Goal: Task Accomplishment & Management: Manage account settings

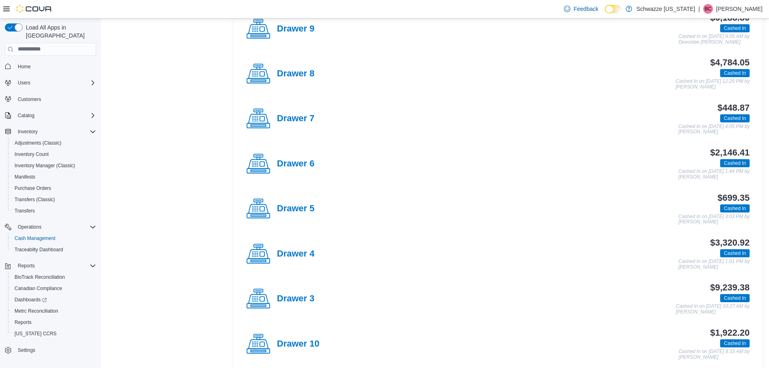
scroll to position [161, 0]
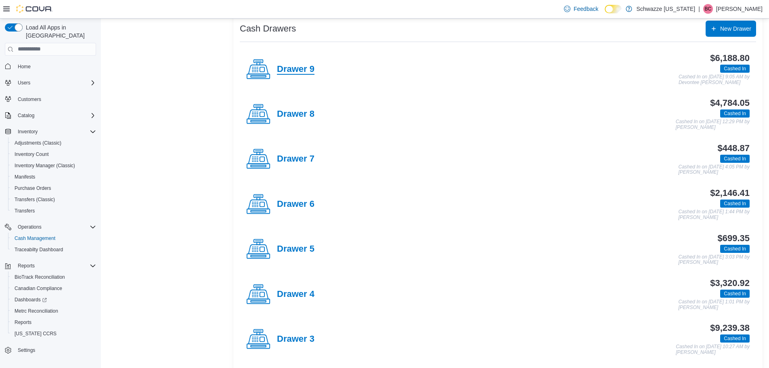
click at [305, 64] on h4 "Drawer 9" at bounding box center [296, 69] width 38 height 10
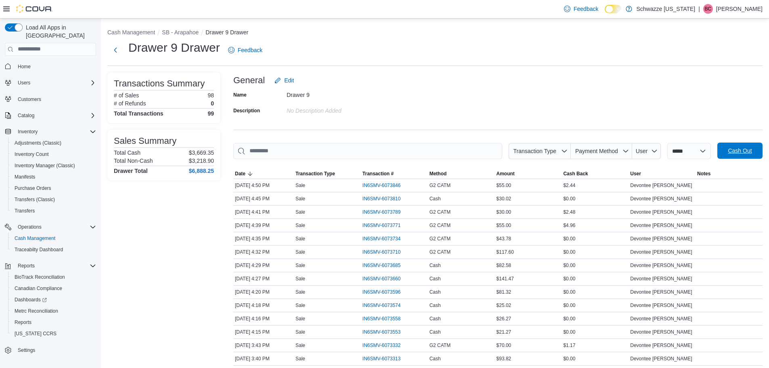
click at [738, 148] on span "Cash Out" at bounding box center [740, 150] width 24 height 8
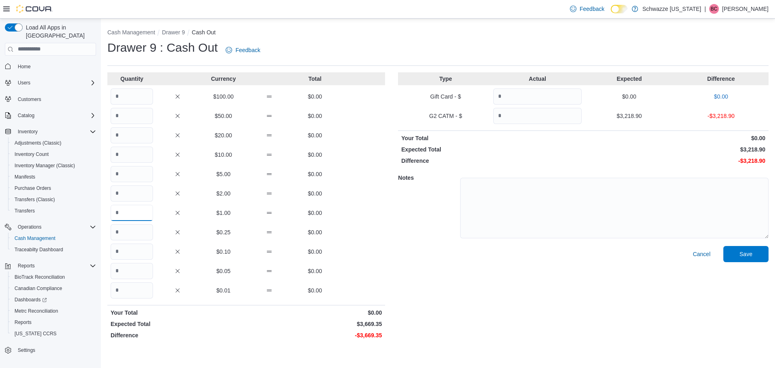
click at [145, 217] on input "Quantity" at bounding box center [132, 213] width 42 height 16
type input "****"
click at [549, 119] on input "Quantity" at bounding box center [537, 116] width 88 height 16
type input "*******"
click at [748, 255] on span "Save" at bounding box center [745, 253] width 13 height 8
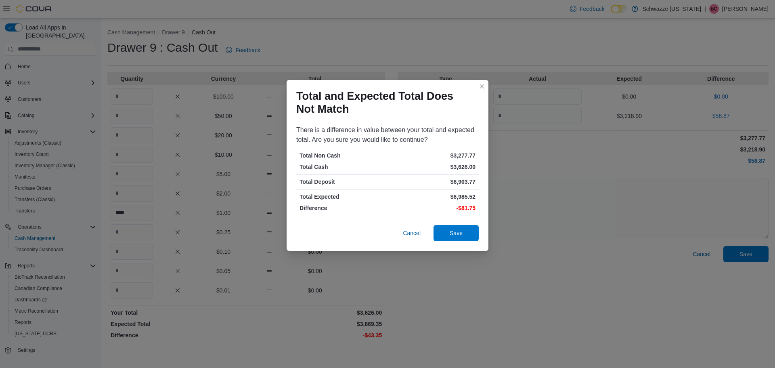
click at [447, 261] on div "Total and Expected Total Does Not Match There is a difference in value between …" at bounding box center [387, 184] width 775 height 368
click at [469, 226] on span "Save" at bounding box center [456, 232] width 36 height 16
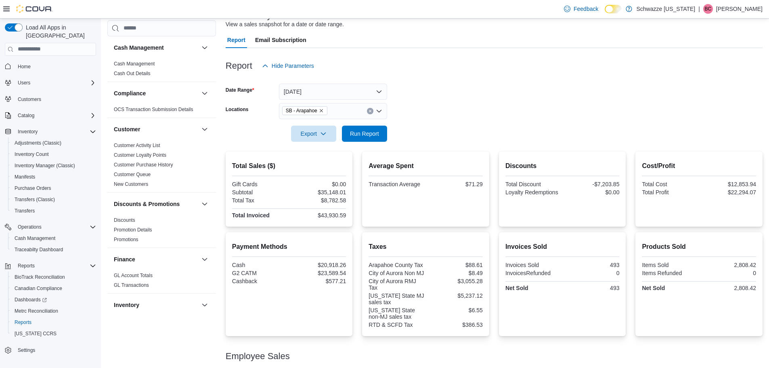
scroll to position [59, 0]
click at [349, 135] on span "Run Report" at bounding box center [365, 134] width 36 height 16
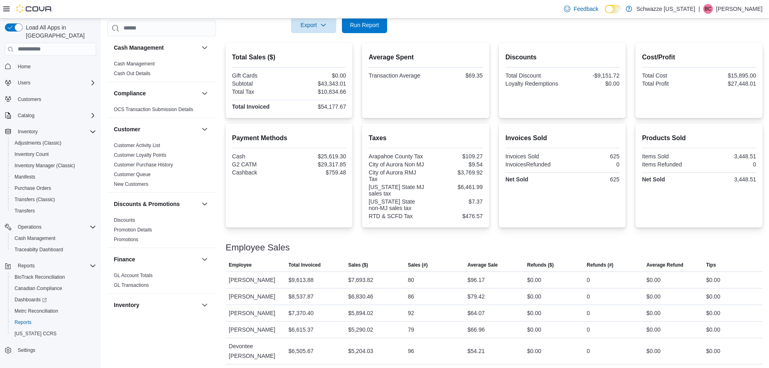
scroll to position [180, 0]
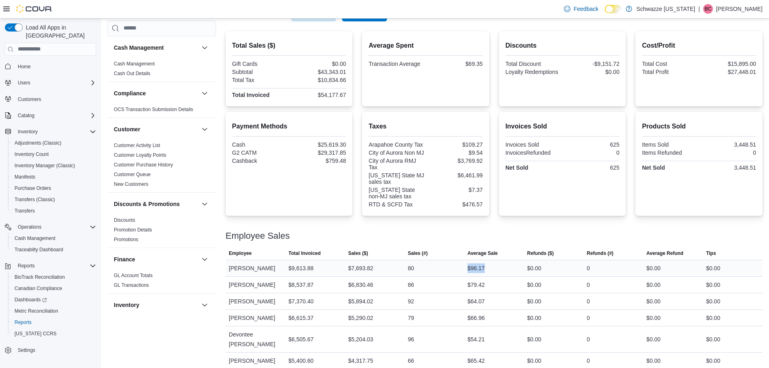
drag, startPoint x: 464, startPoint y: 269, endPoint x: 491, endPoint y: 267, distance: 26.3
click at [491, 267] on tr "Employee Hannah Rayburn Total Invoiced $9,613.88 Sales ($) $7,693.82 Sales (#) …" at bounding box center [494, 267] width 537 height 17
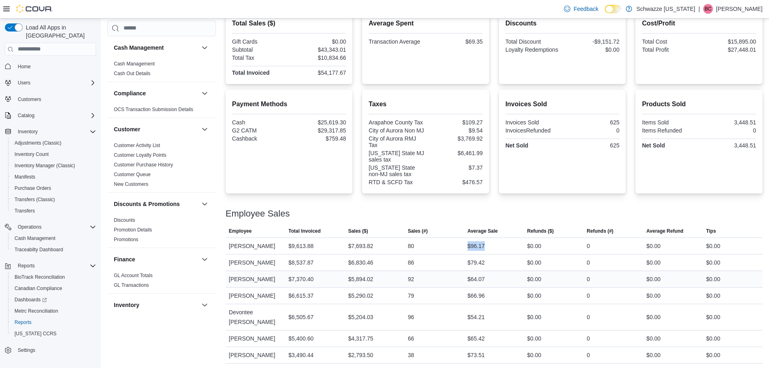
scroll to position [221, 0]
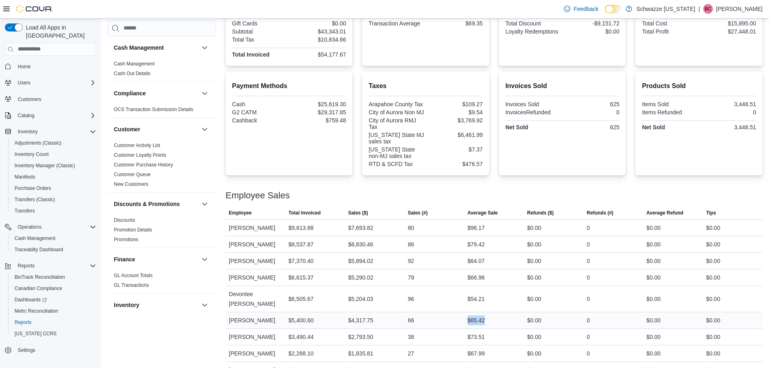
drag, startPoint x: 487, startPoint y: 311, endPoint x: 461, endPoint y: 318, distance: 27.1
click at [461, 318] on tr "Employee Monique Moreno Total Invoiced $5,400.60 Sales ($) $4,317.75 Sales (#) …" at bounding box center [494, 320] width 537 height 17
click at [460, 293] on div "96" at bounding box center [434, 299] width 60 height 16
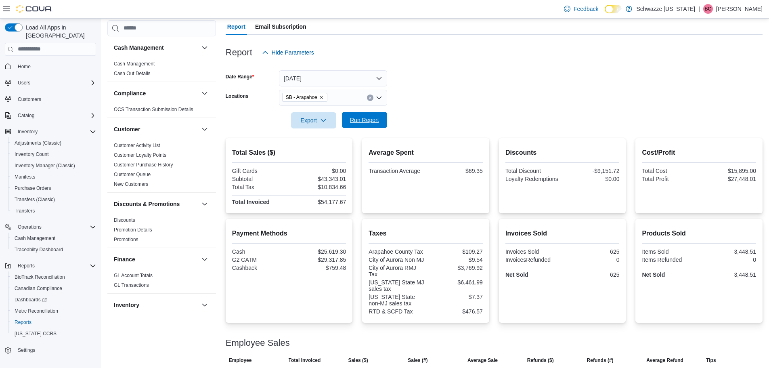
scroll to position [59, 0]
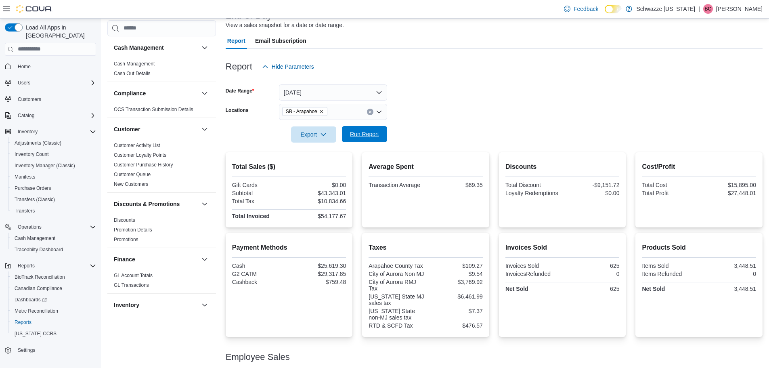
click at [344, 134] on button "Run Report" at bounding box center [364, 134] width 45 height 16
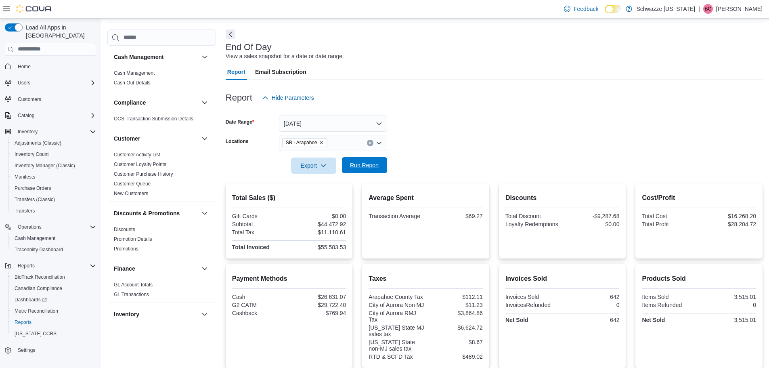
click at [382, 169] on button "Run Report" at bounding box center [364, 165] width 45 height 16
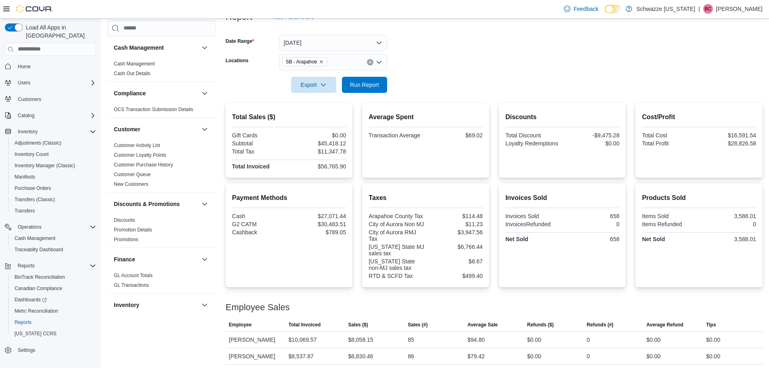
scroll to position [149, 0]
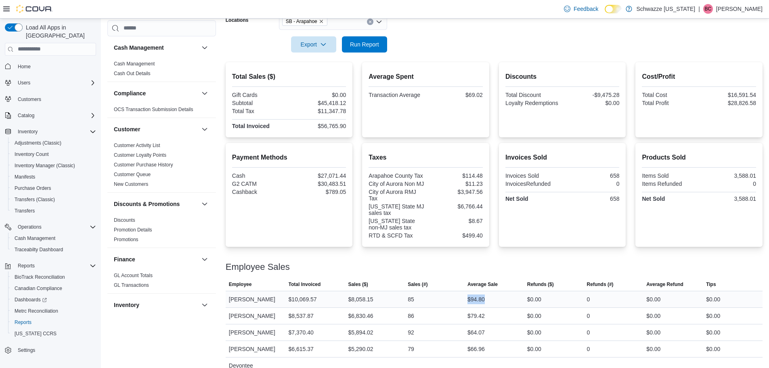
drag, startPoint x: 505, startPoint y: 296, endPoint x: 452, endPoint y: 301, distance: 53.9
click at [452, 301] on tr "Employee Hannah Rayburn Total Invoiced $10,069.57 Sales ($) $8,058.15 Sales (#)…" at bounding box center [494, 299] width 537 height 17
click at [517, 287] on span "Average Sale" at bounding box center [494, 284] width 60 height 13
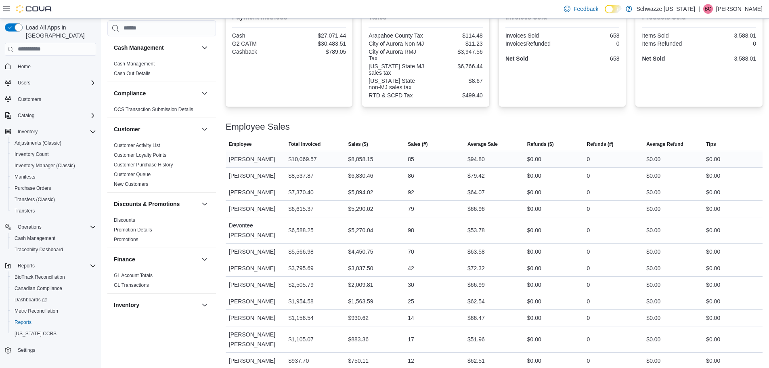
scroll to position [311, 0]
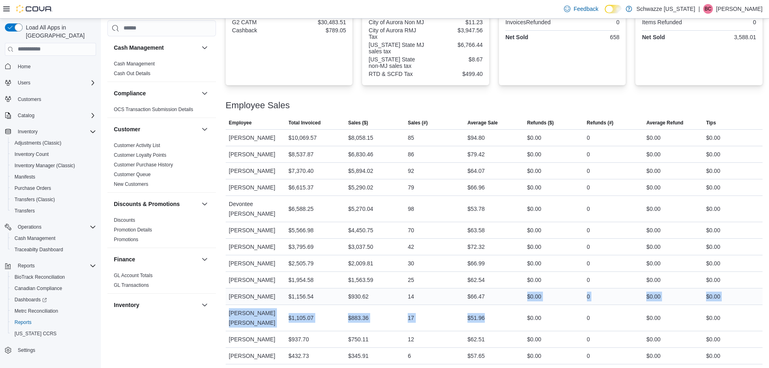
drag, startPoint x: 510, startPoint y: 302, endPoint x: 516, endPoint y: 282, distance: 20.2
click at [516, 282] on tbody "Employee Hannah Rayburn Total Invoiced $10,069.57 Sales ($) $8,058.15 Sales (#)…" at bounding box center [494, 254] width 537 height 251
click at [517, 288] on div "$66.47" at bounding box center [494, 296] width 60 height 16
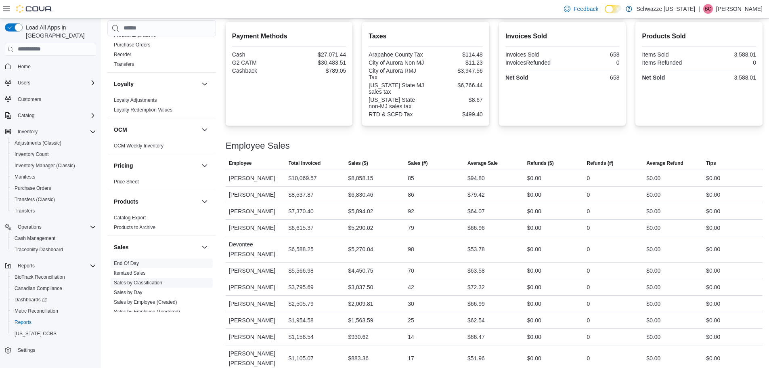
scroll to position [484, 0]
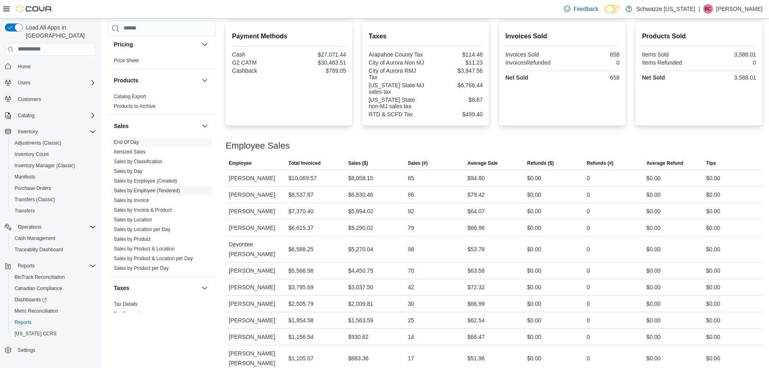
click at [144, 190] on link "Sales by Employee (Tendered)" at bounding box center [147, 191] width 66 height 6
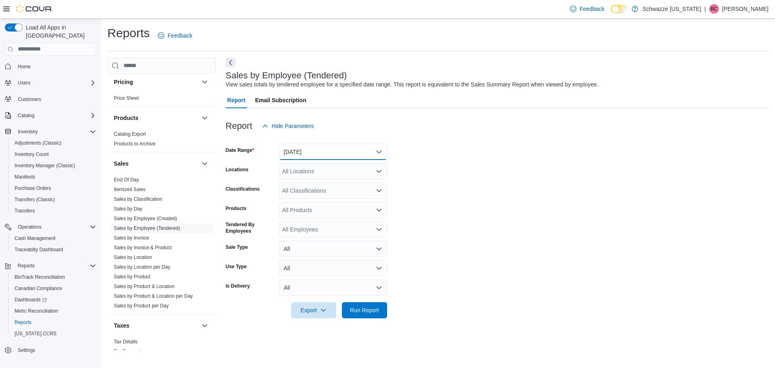
click at [336, 151] on button "Yesterday" at bounding box center [333, 152] width 108 height 16
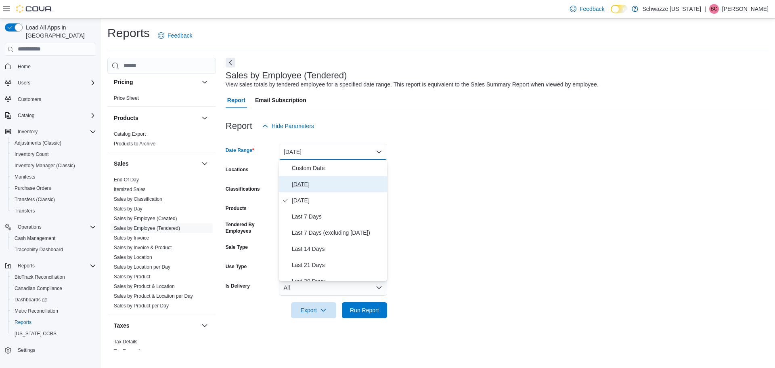
click at [321, 178] on button "Today" at bounding box center [333, 184] width 108 height 16
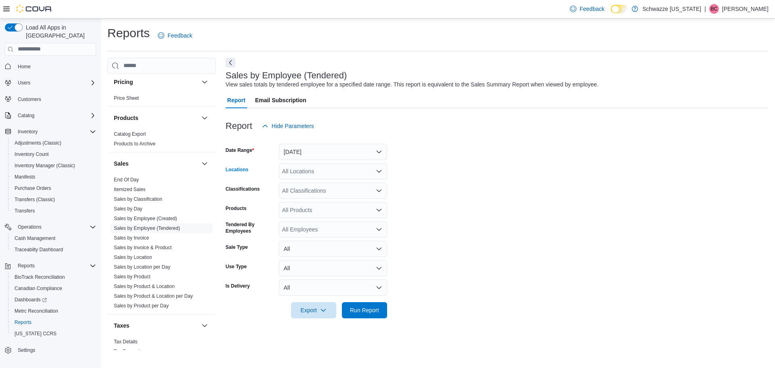
click at [324, 169] on div "All Locations" at bounding box center [333, 171] width 108 height 16
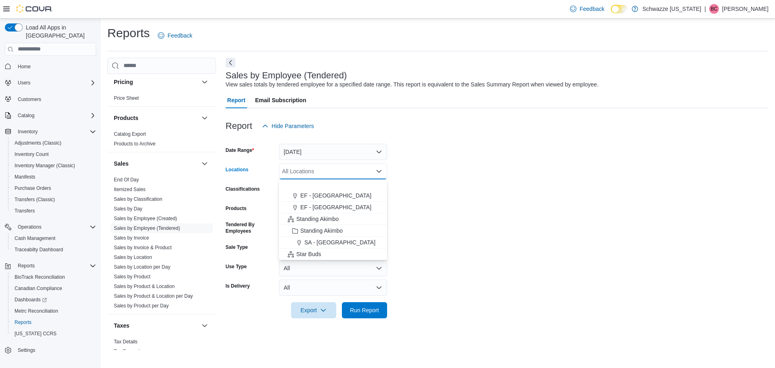
scroll to position [81, 0]
click at [333, 218] on span "SB - Arapahoe" at bounding box center [318, 221] width 37 height 8
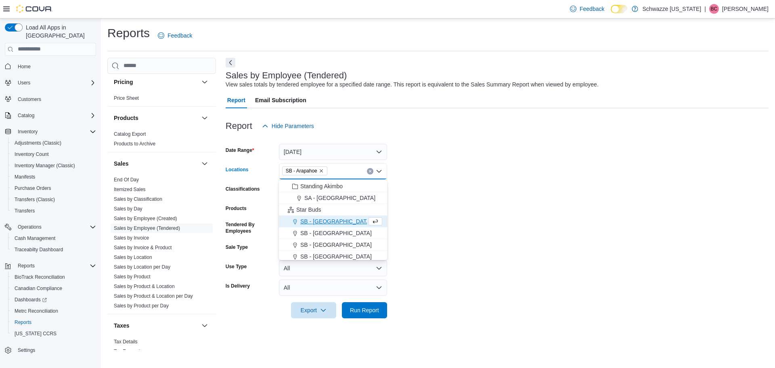
click at [430, 171] on form "Date Range Today Locations SB - Arapahoe Combo box. Selected. SB - Arapahoe. Pr…" at bounding box center [497, 226] width 543 height 184
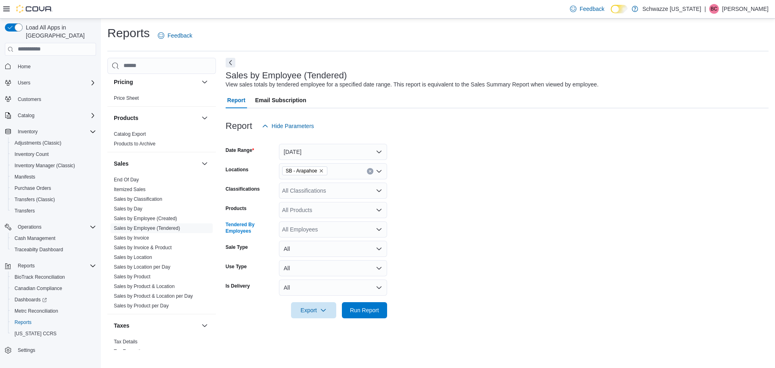
click at [339, 230] on div "All Employees" at bounding box center [333, 229] width 108 height 16
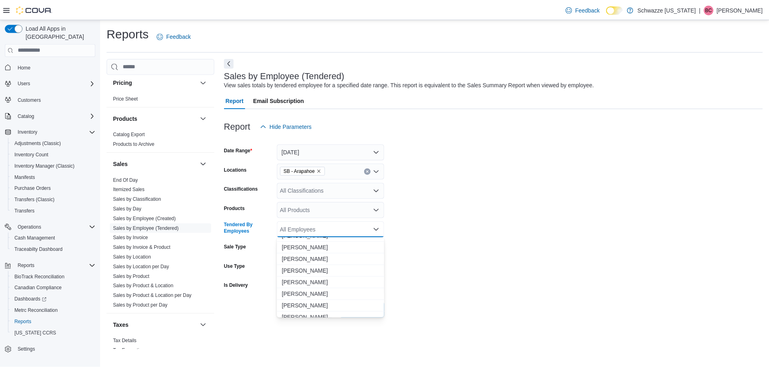
scroll to position [4358, 0]
click at [333, 282] on span "Hannah Rayburn" at bounding box center [333, 285] width 98 height 8
click at [403, 229] on form "Date Range Today Locations SB - Arapahoe Classifications All Classifications Pr…" at bounding box center [497, 226] width 543 height 184
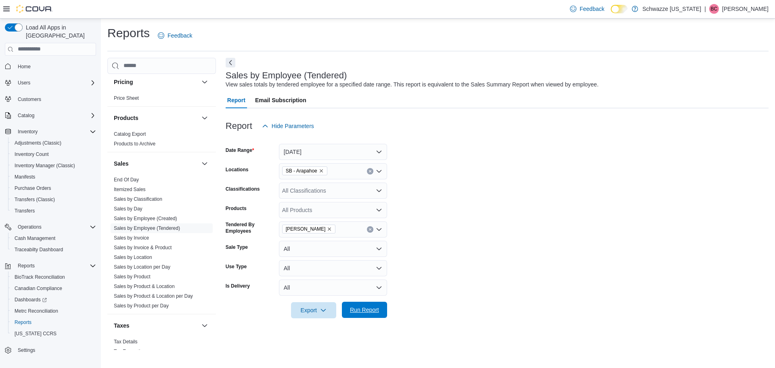
click at [366, 309] on span "Run Report" at bounding box center [364, 309] width 29 height 8
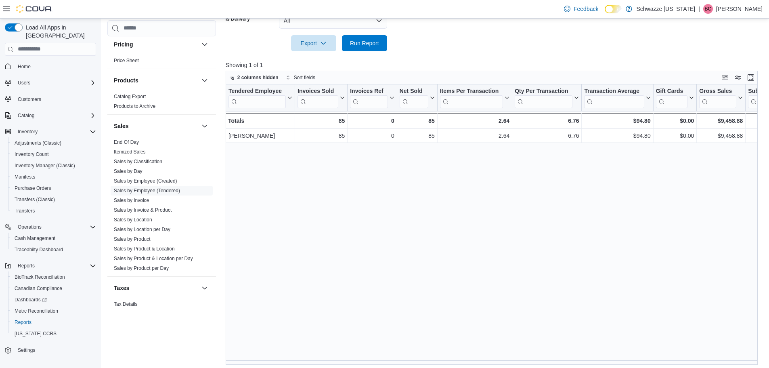
scroll to position [270, 0]
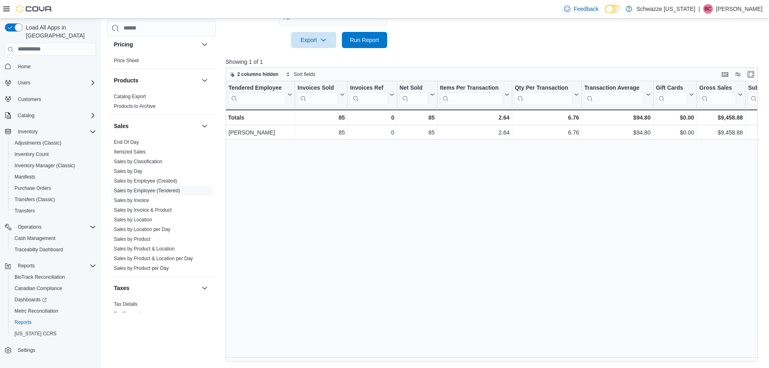
click at [507, 357] on div "Tendered Employee Click to view column header actions Invoices Sold Click to vi…" at bounding box center [495, 221] width 538 height 280
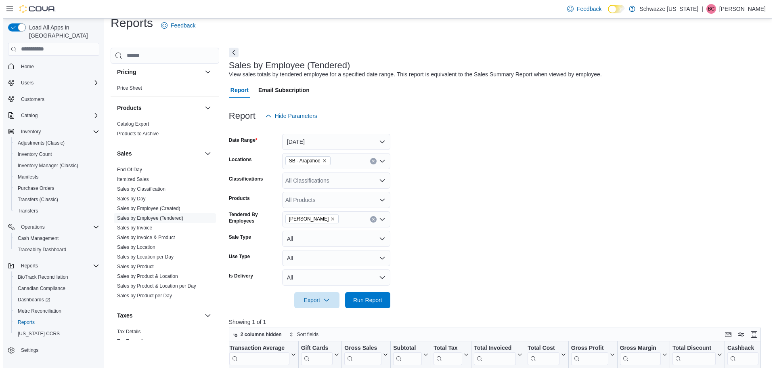
scroll to position [0, 0]
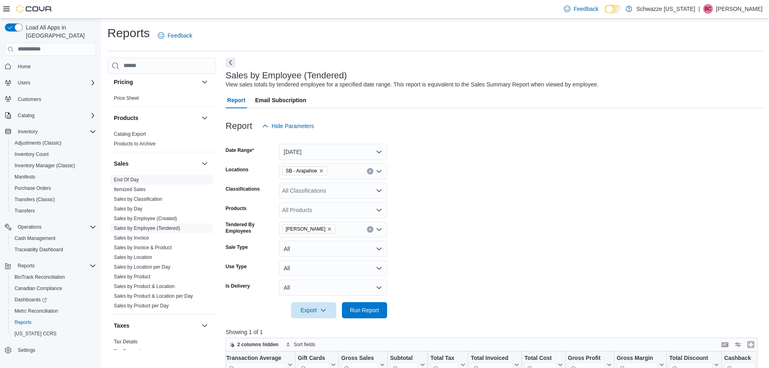
click at [126, 178] on link "End Of Day" at bounding box center [126, 180] width 25 height 6
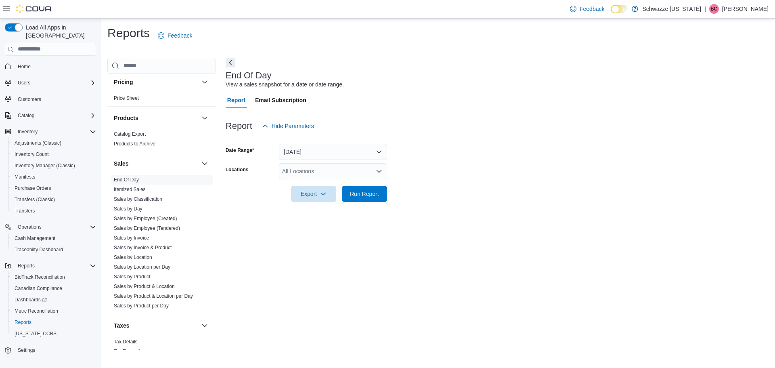
click at [338, 175] on div "All Locations" at bounding box center [333, 171] width 108 height 16
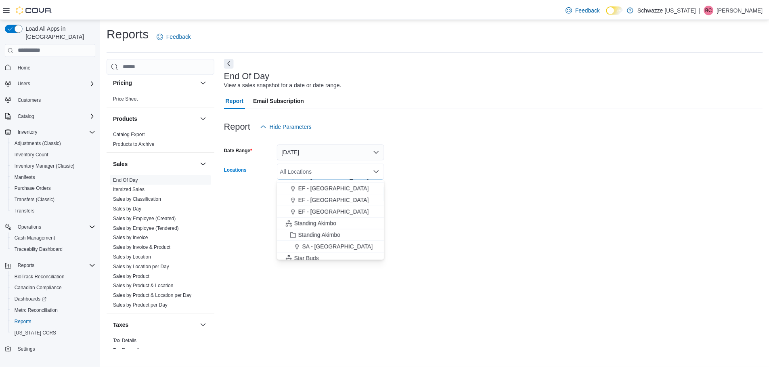
scroll to position [81, 0]
click at [339, 217] on button "SB - Arapahoe" at bounding box center [333, 221] width 108 height 12
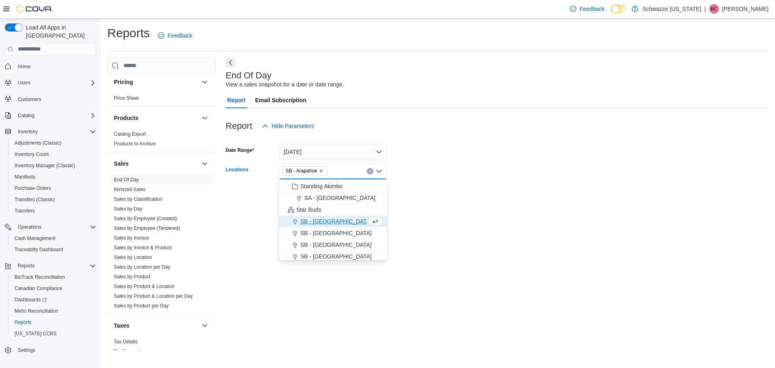
drag, startPoint x: 446, startPoint y: 169, endPoint x: 403, endPoint y: 182, distance: 44.8
click at [423, 178] on form "Date Range Today Locations SB - Arapahoe Combo box. Selected. SB - Arapahoe. Pr…" at bounding box center [497, 168] width 543 height 68
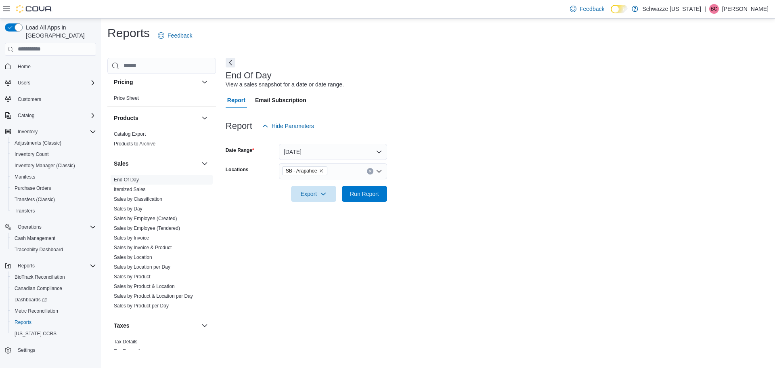
click at [395, 185] on div at bounding box center [497, 182] width 543 height 6
click at [383, 192] on button "Run Report" at bounding box center [364, 193] width 45 height 16
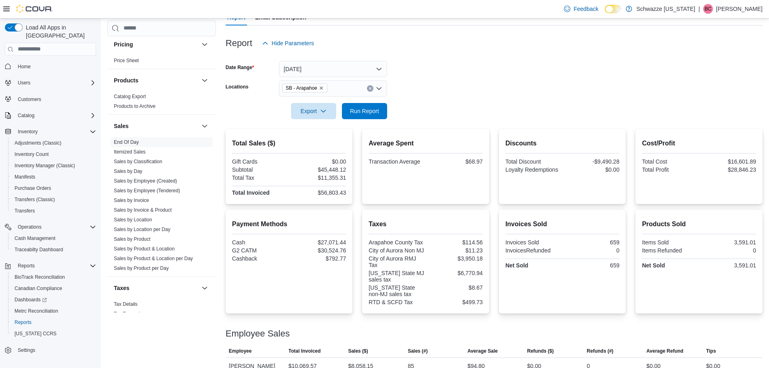
scroll to position [69, 0]
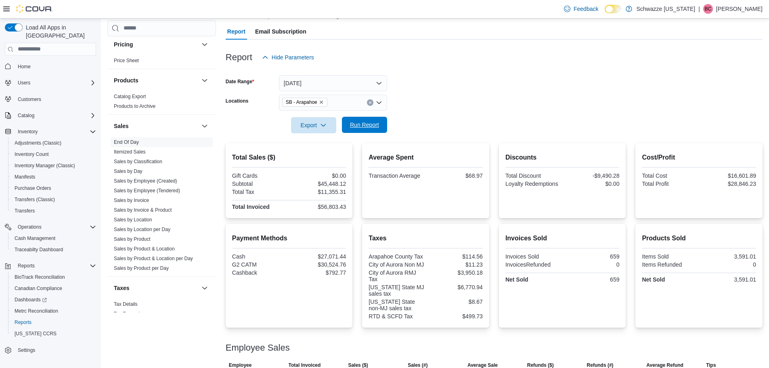
click at [367, 121] on span "Run Report" at bounding box center [365, 125] width 36 height 16
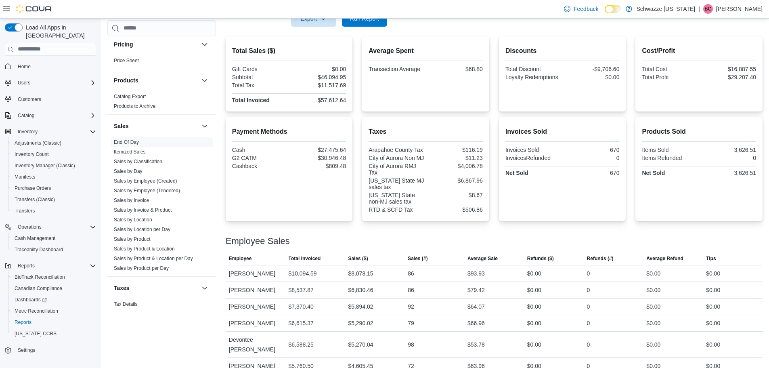
scroll to position [190, 0]
